Goal: Task Accomplishment & Management: Manage account settings

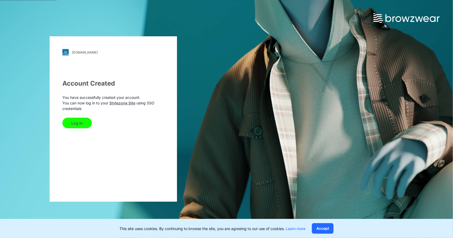
click at [81, 123] on button "Log In" at bounding box center [76, 123] width 29 height 11
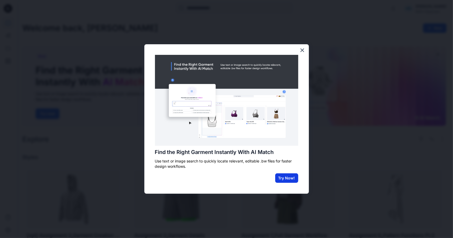
click at [291, 179] on button "Try Now!" at bounding box center [286, 179] width 23 height 10
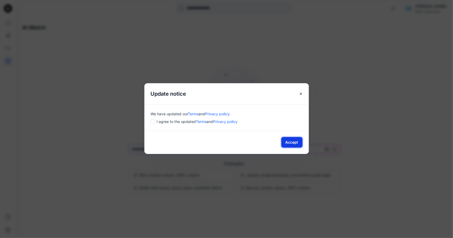
click at [291, 139] on button "Accept" at bounding box center [291, 142] width 21 height 11
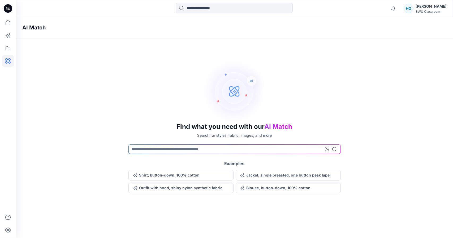
click at [428, 7] on div "[PERSON_NAME]" at bounding box center [431, 6] width 31 height 6
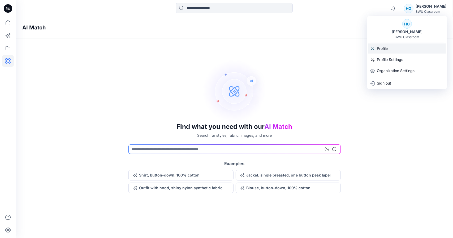
click at [388, 49] on p "Profile" at bounding box center [382, 49] width 11 height 10
